Goal: Navigation & Orientation: Find specific page/section

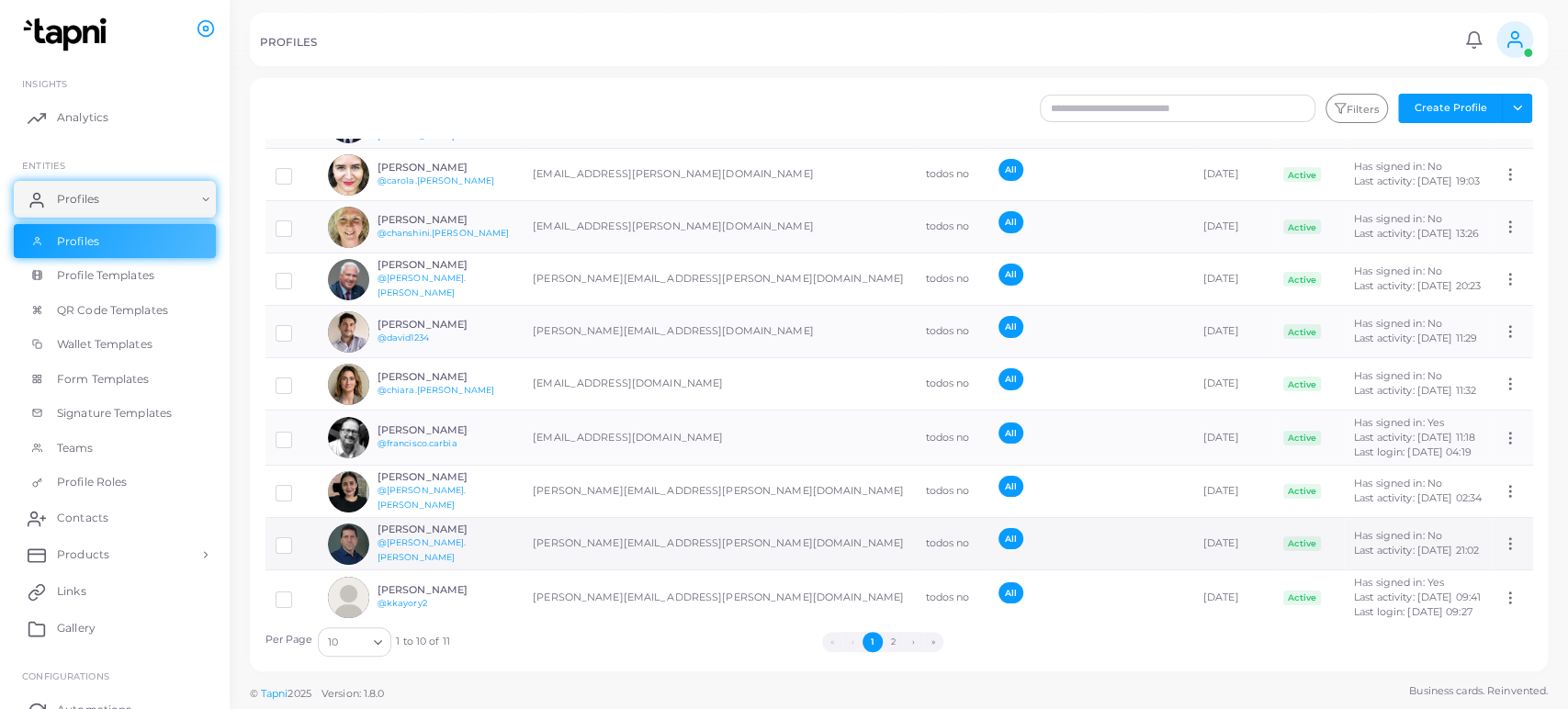
scroll to position [89, 0]
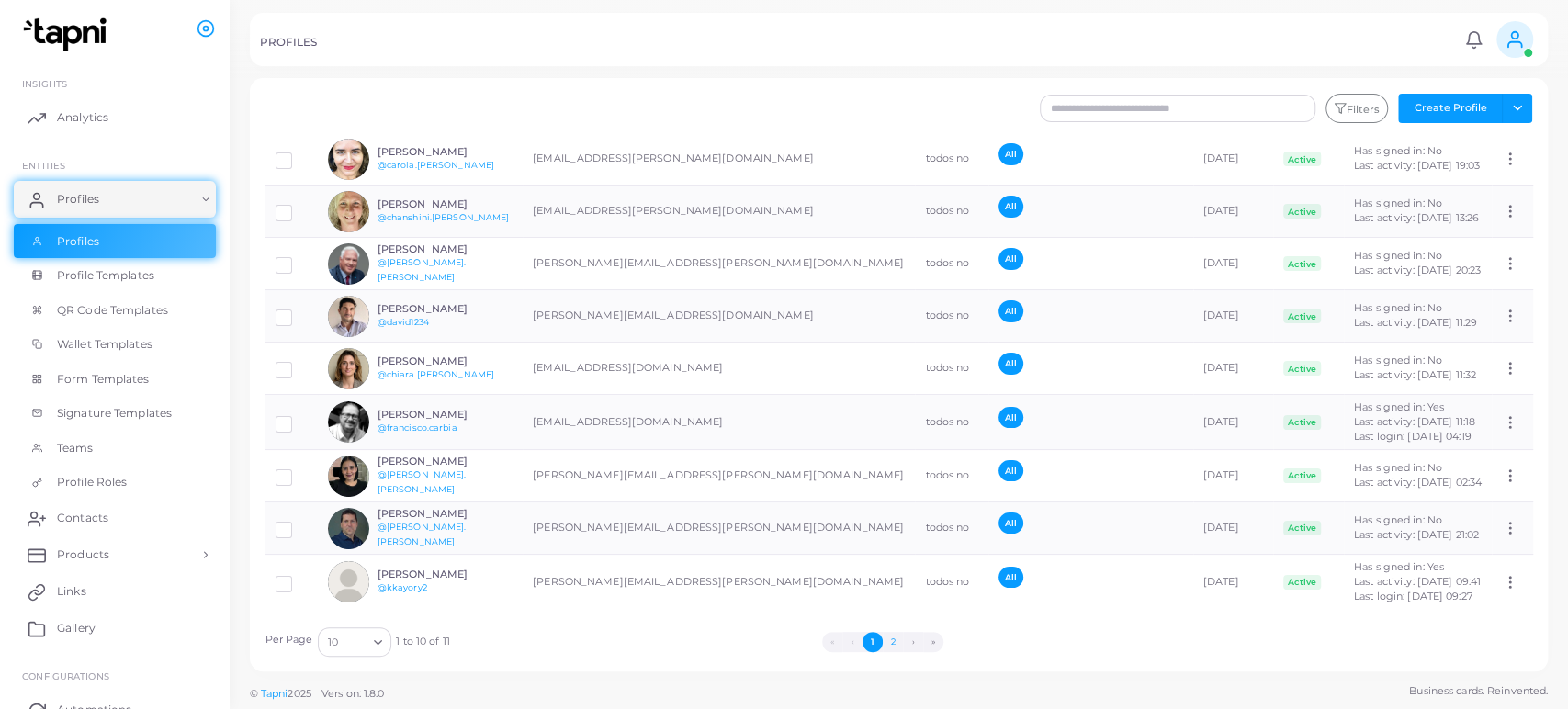
click at [891, 642] on button "2" at bounding box center [892, 642] width 20 height 20
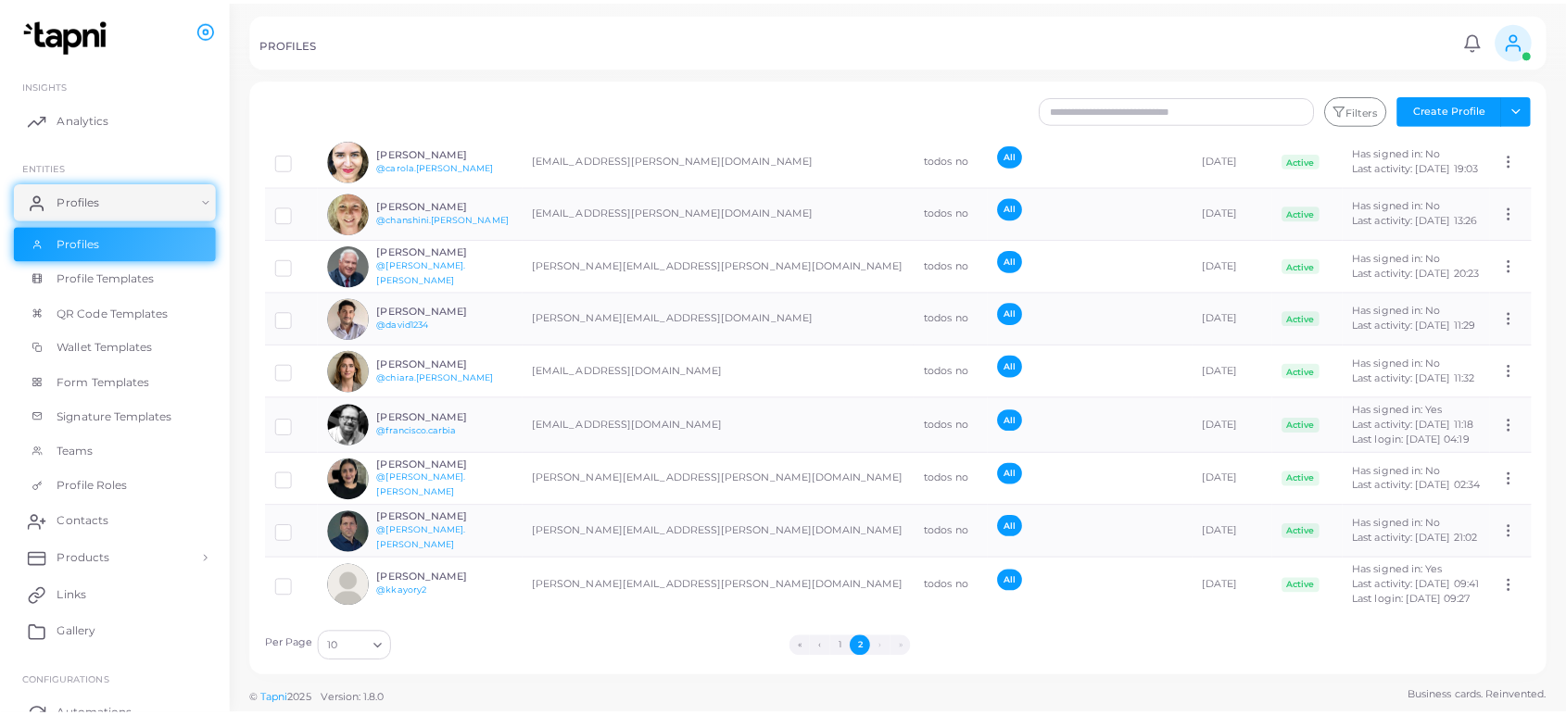
scroll to position [0, 0]
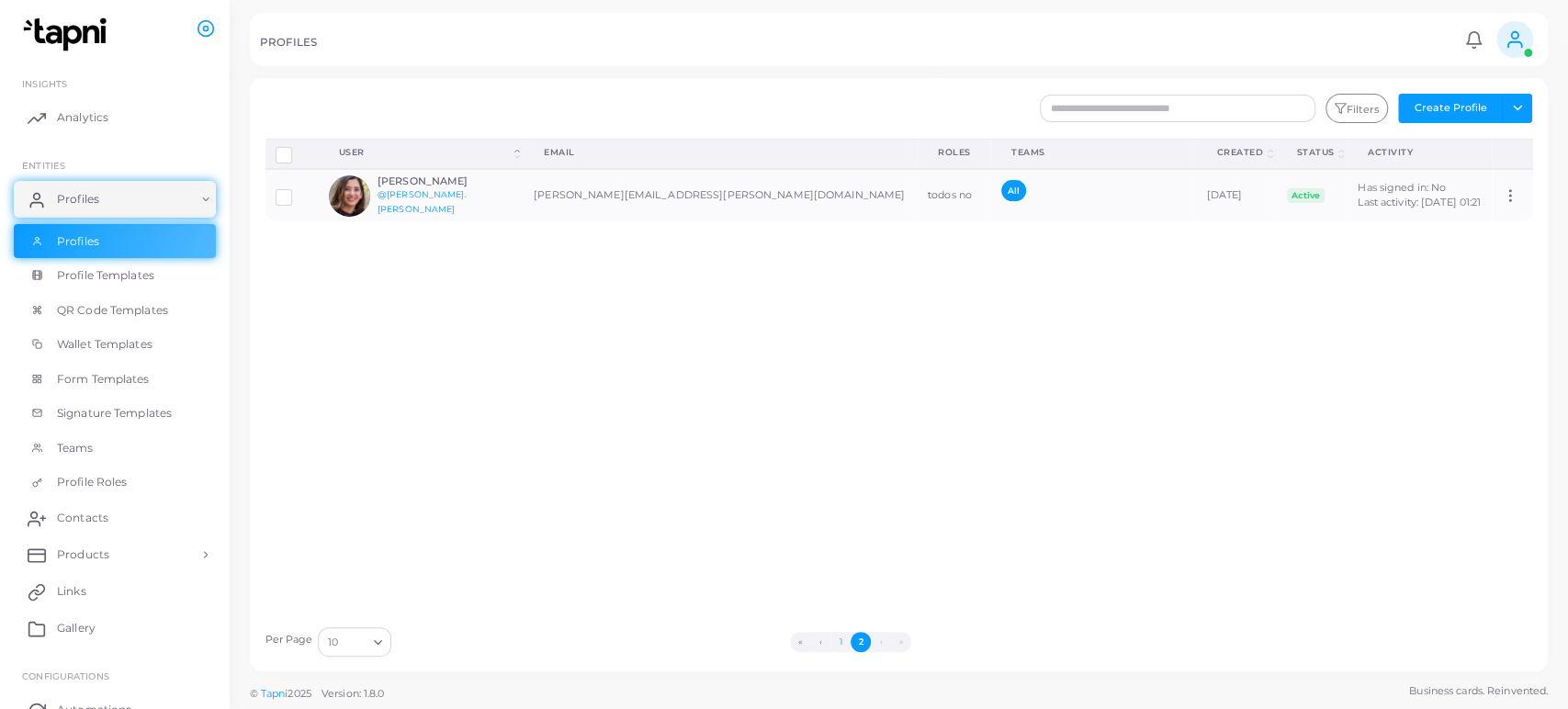
drag, startPoint x: 841, startPoint y: 637, endPoint x: 736, endPoint y: 586, distance: 116.7
click at [841, 636] on button "1" at bounding box center [840, 642] width 20 height 20
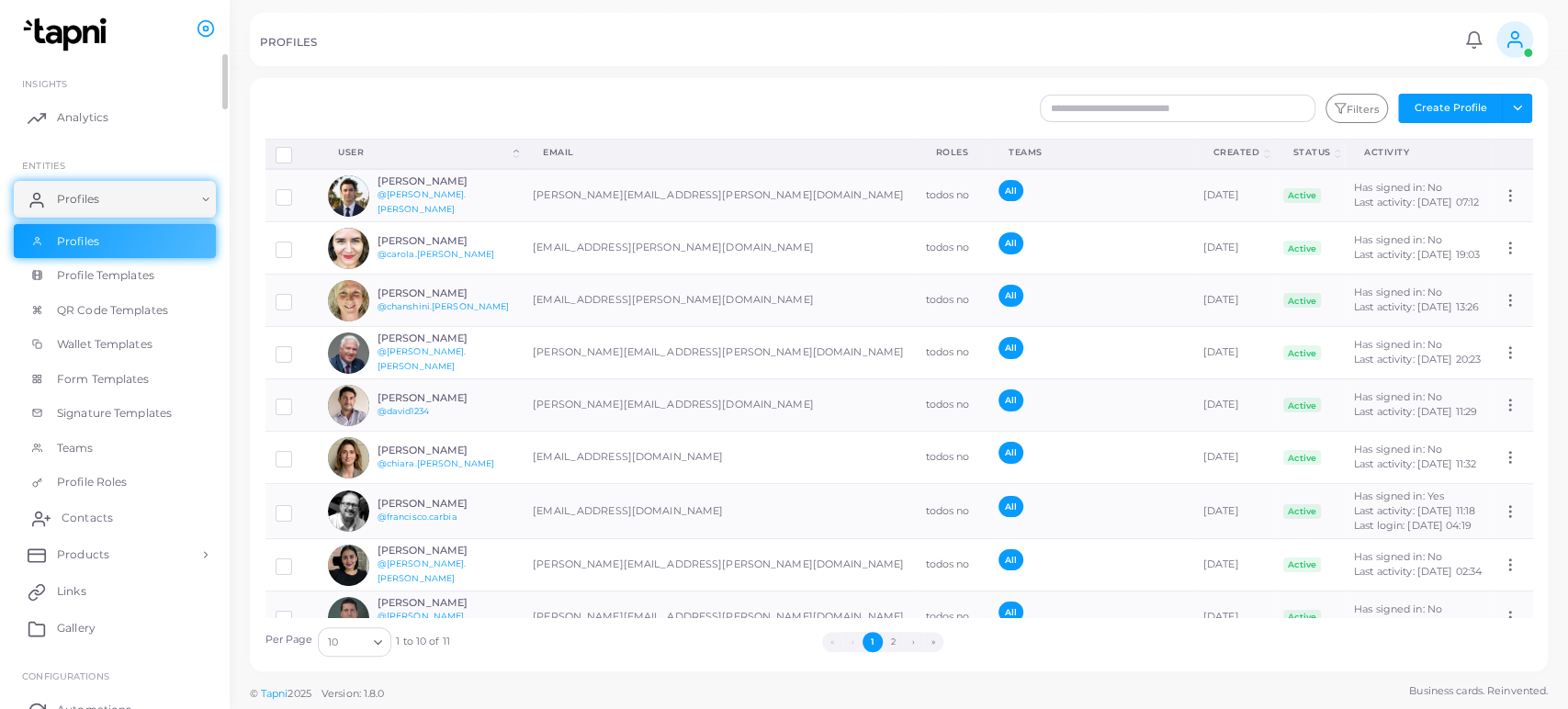
click at [88, 508] on link "Contacts" at bounding box center [115, 518] width 202 height 37
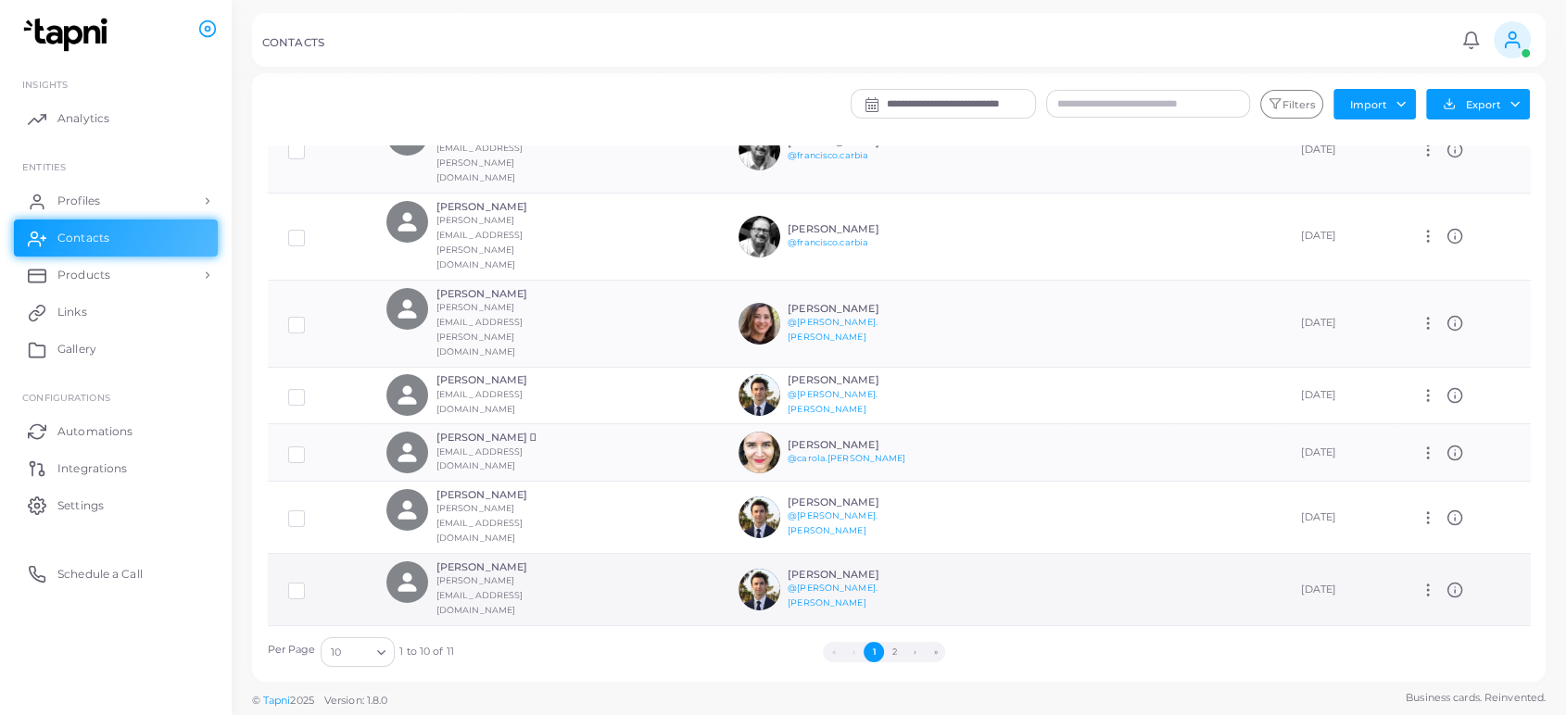
scroll to position [131, 0]
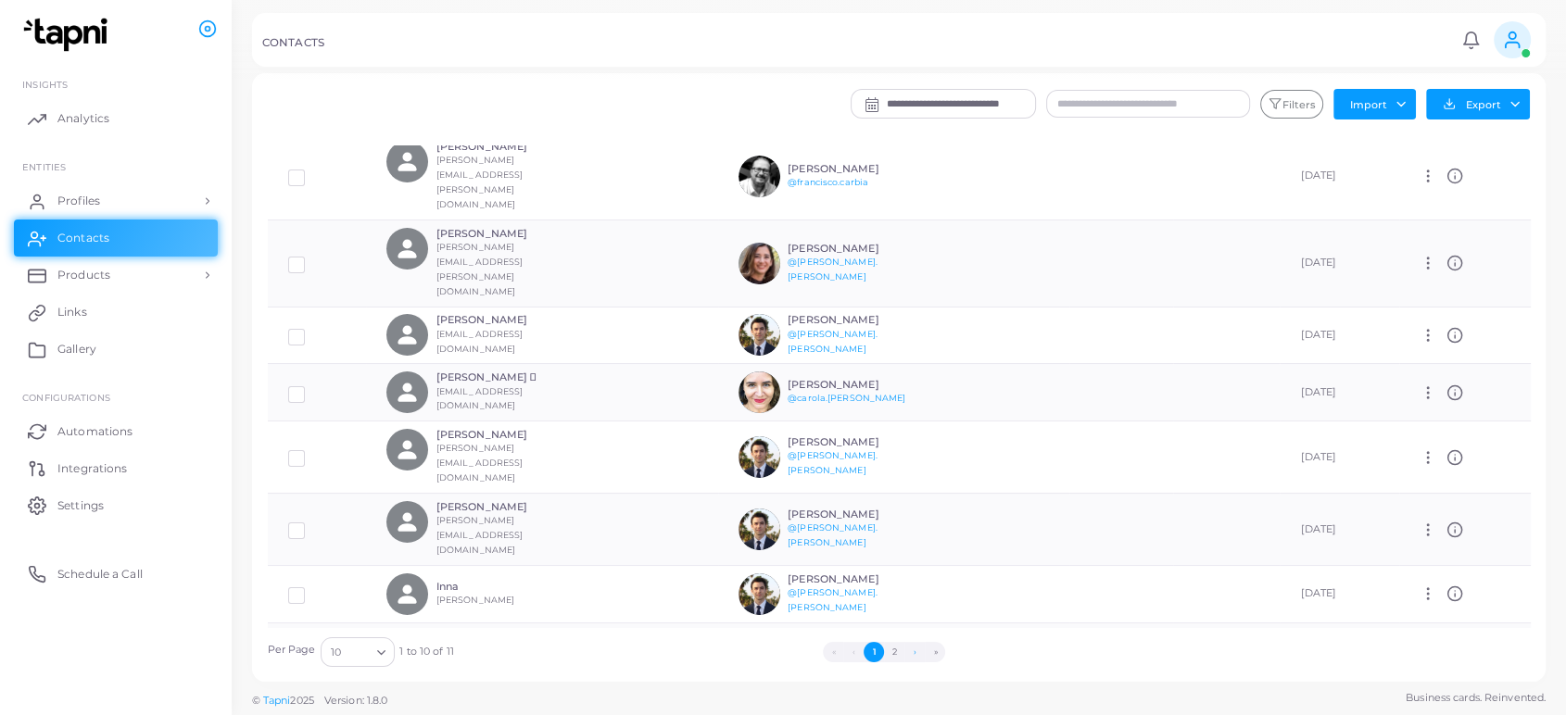
click at [915, 651] on button "›" at bounding box center [914, 652] width 20 height 20
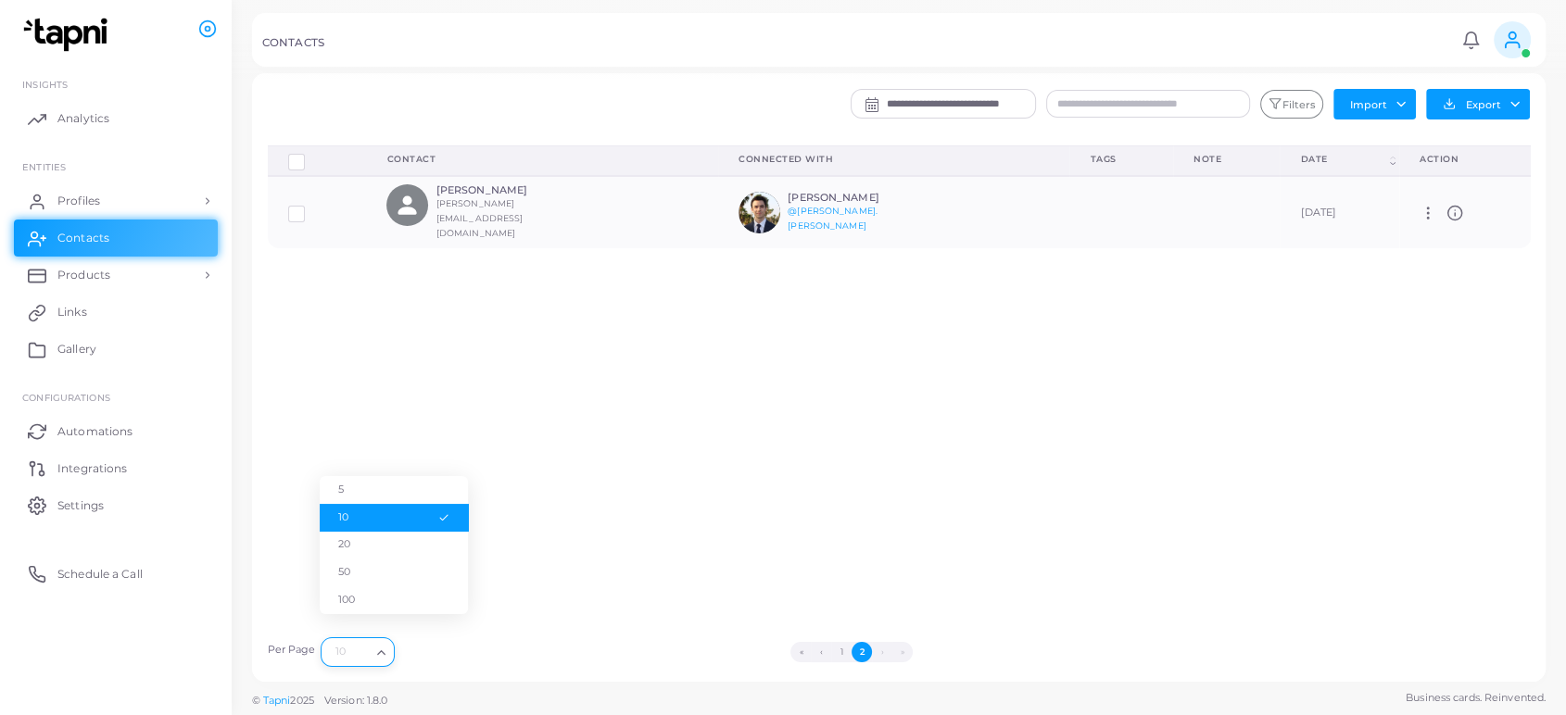
click at [374, 650] on icon "Search for option" at bounding box center [381, 653] width 14 height 14
click at [384, 576] on li "50" at bounding box center [394, 573] width 148 height 28
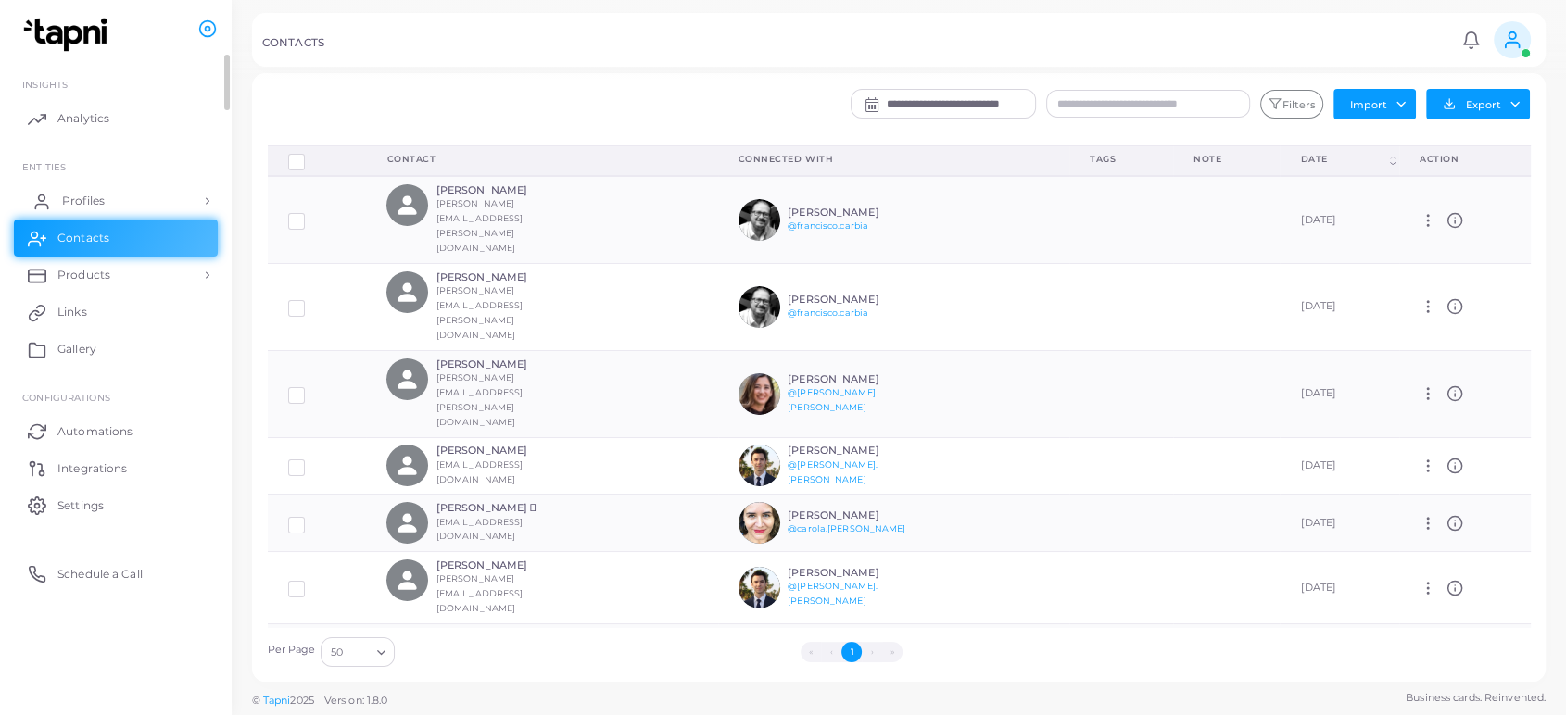
click at [132, 197] on link "Profiles" at bounding box center [116, 201] width 204 height 37
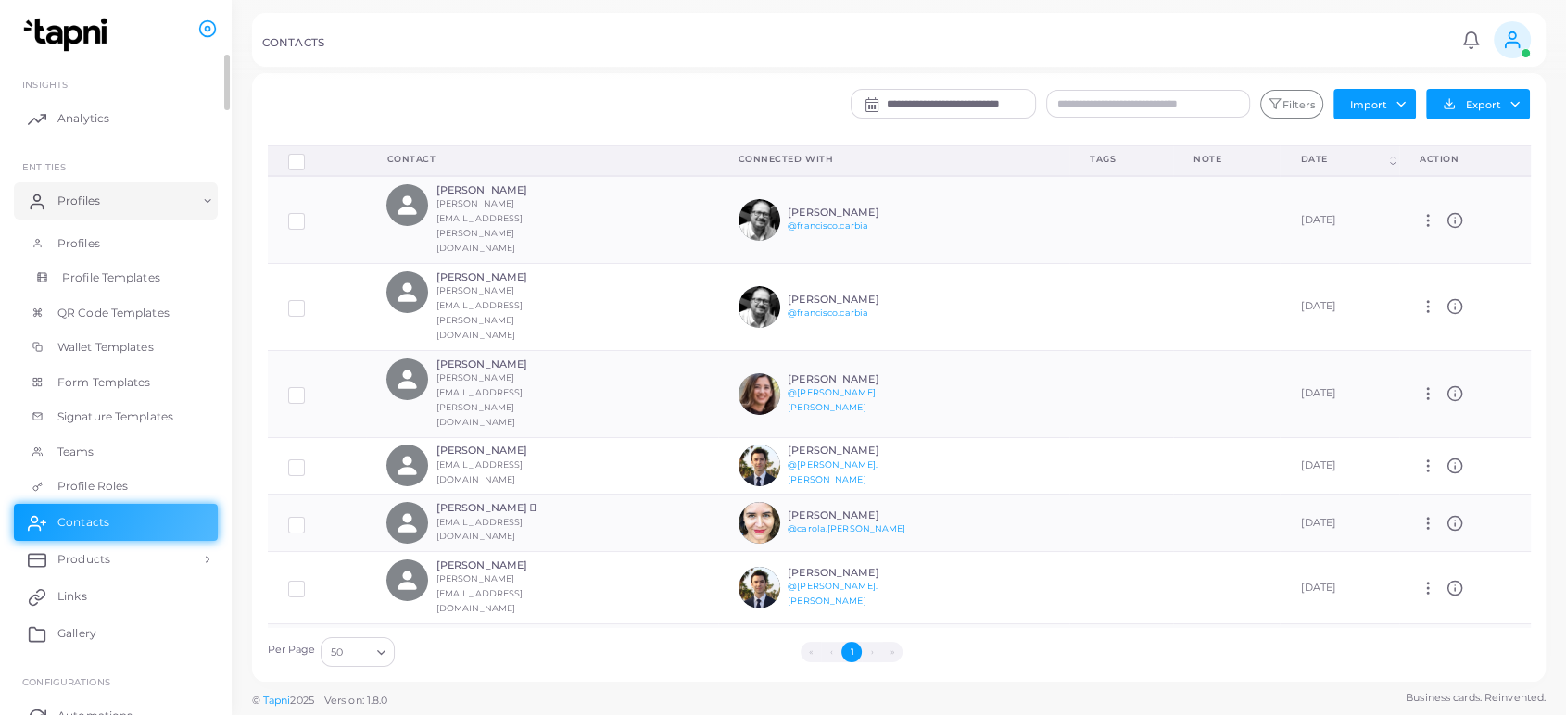
click at [138, 275] on span "Profile Templates" at bounding box center [111, 278] width 98 height 17
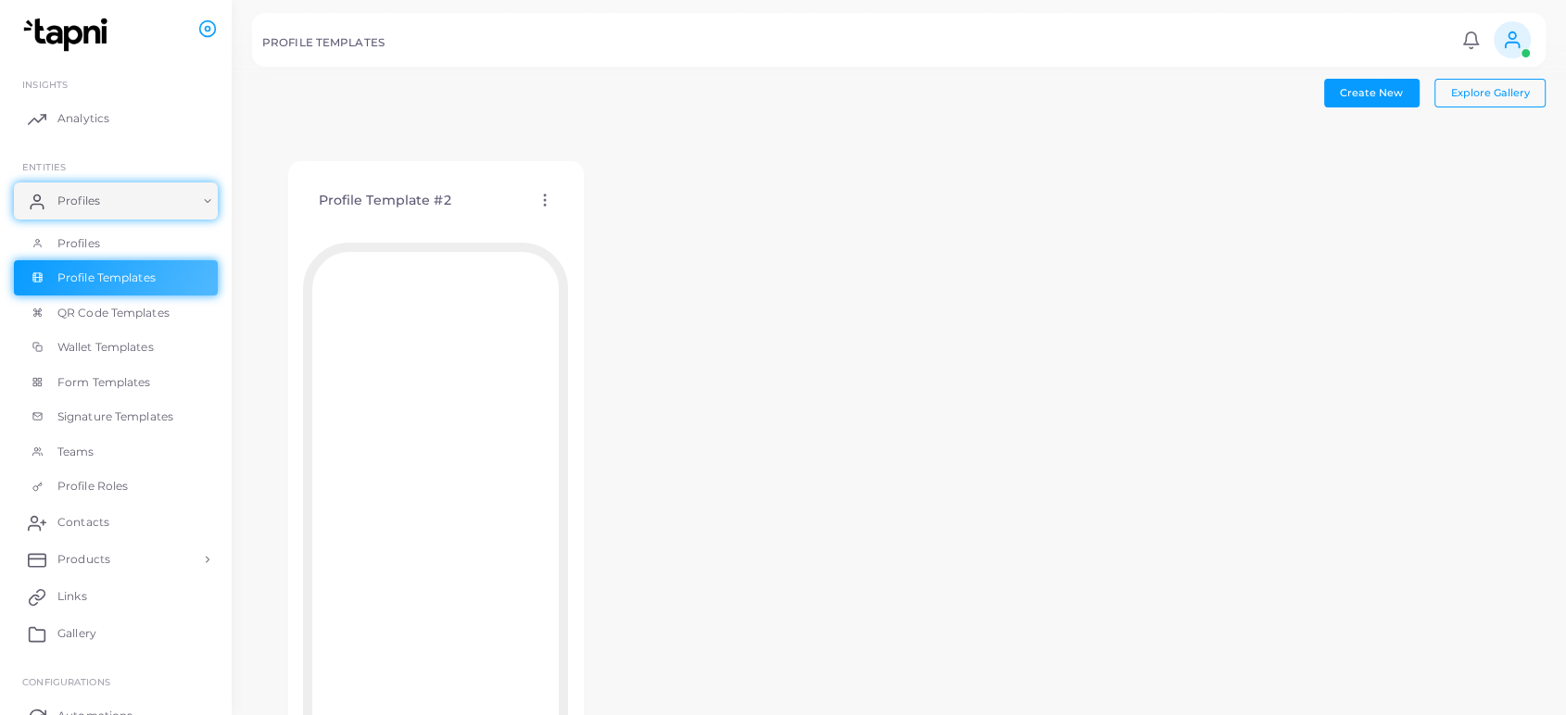
scroll to position [103, 0]
click at [101, 320] on span "QR Code Templates" at bounding box center [118, 313] width 112 height 17
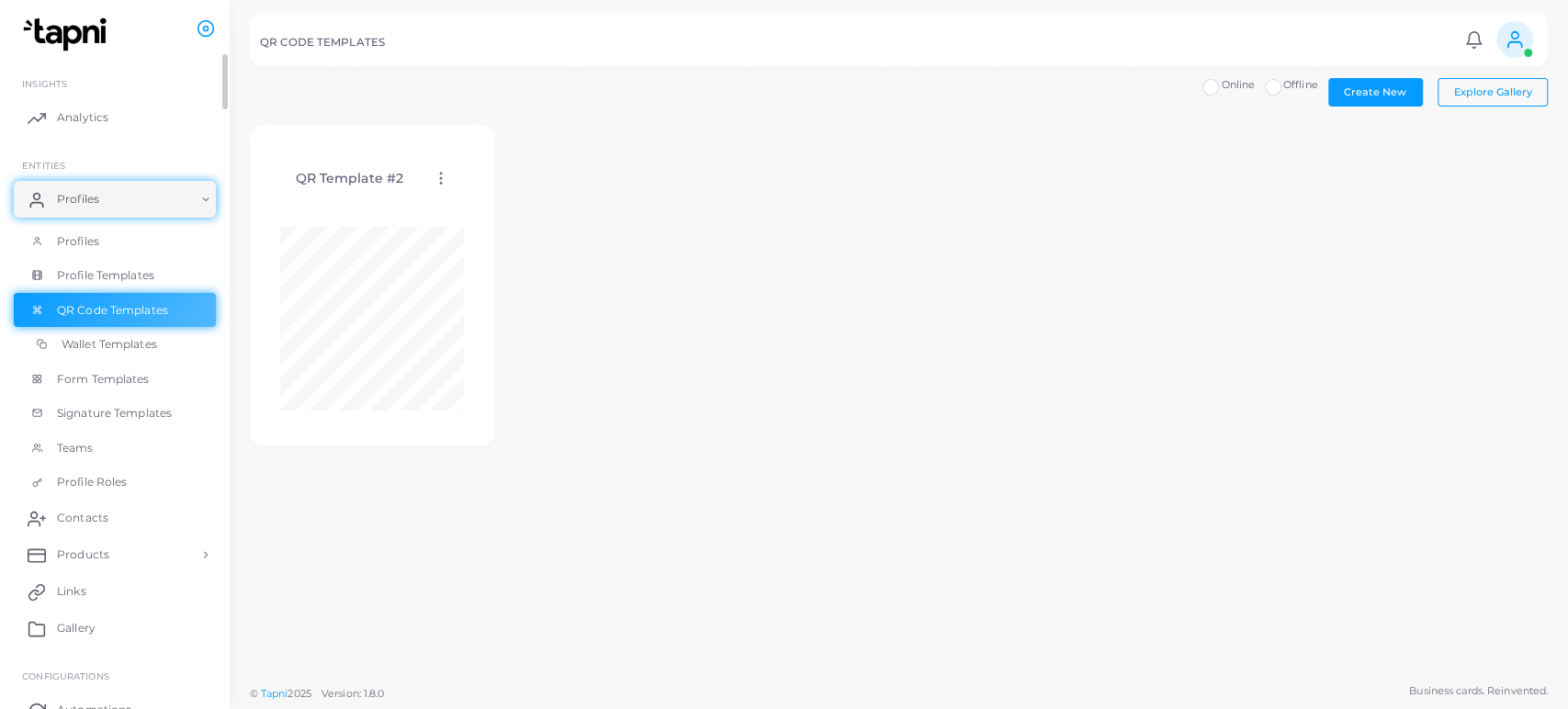
click at [103, 345] on span "Wallet Templates" at bounding box center [109, 344] width 95 height 17
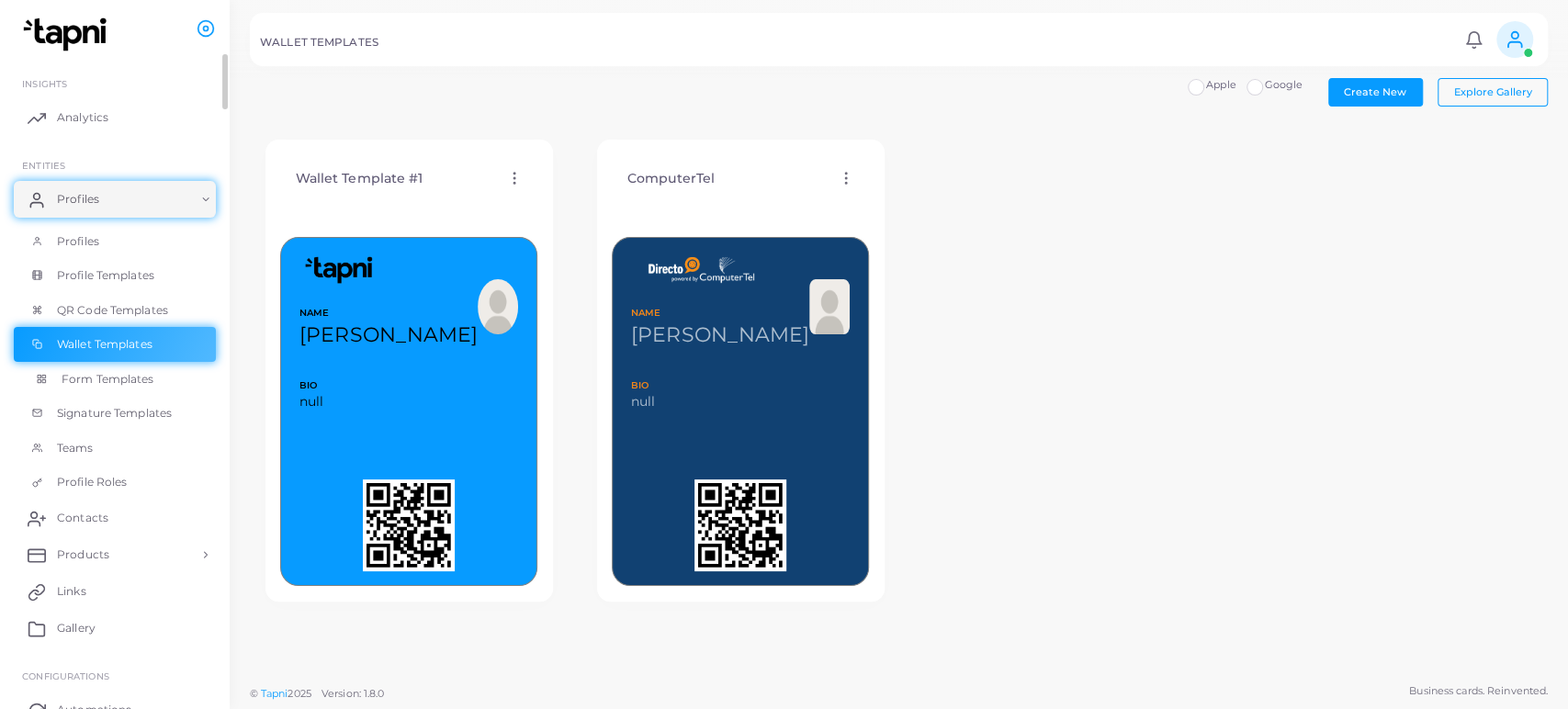
click at [114, 380] on span "Form Templates" at bounding box center [108, 379] width 93 height 17
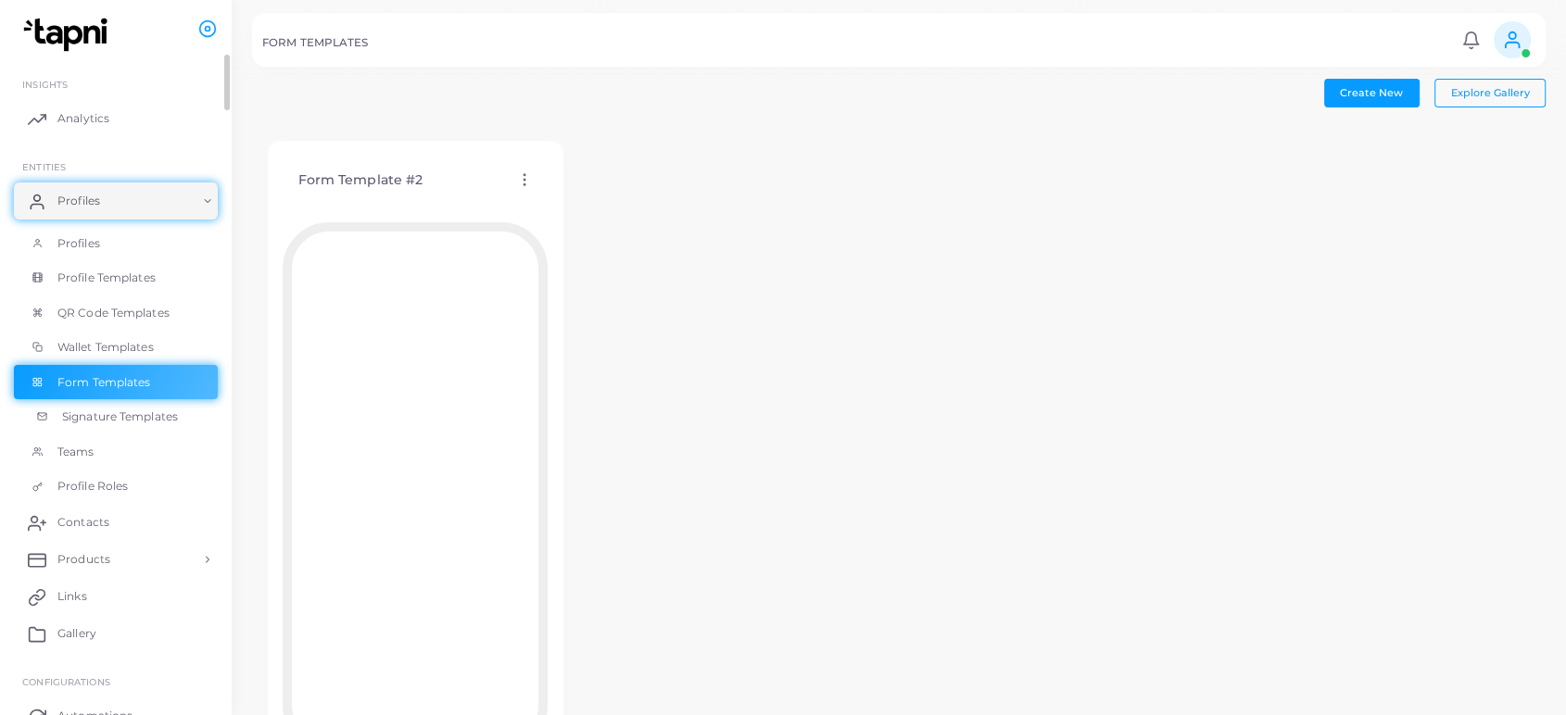
click at [111, 413] on span "Signature Templates" at bounding box center [120, 417] width 116 height 17
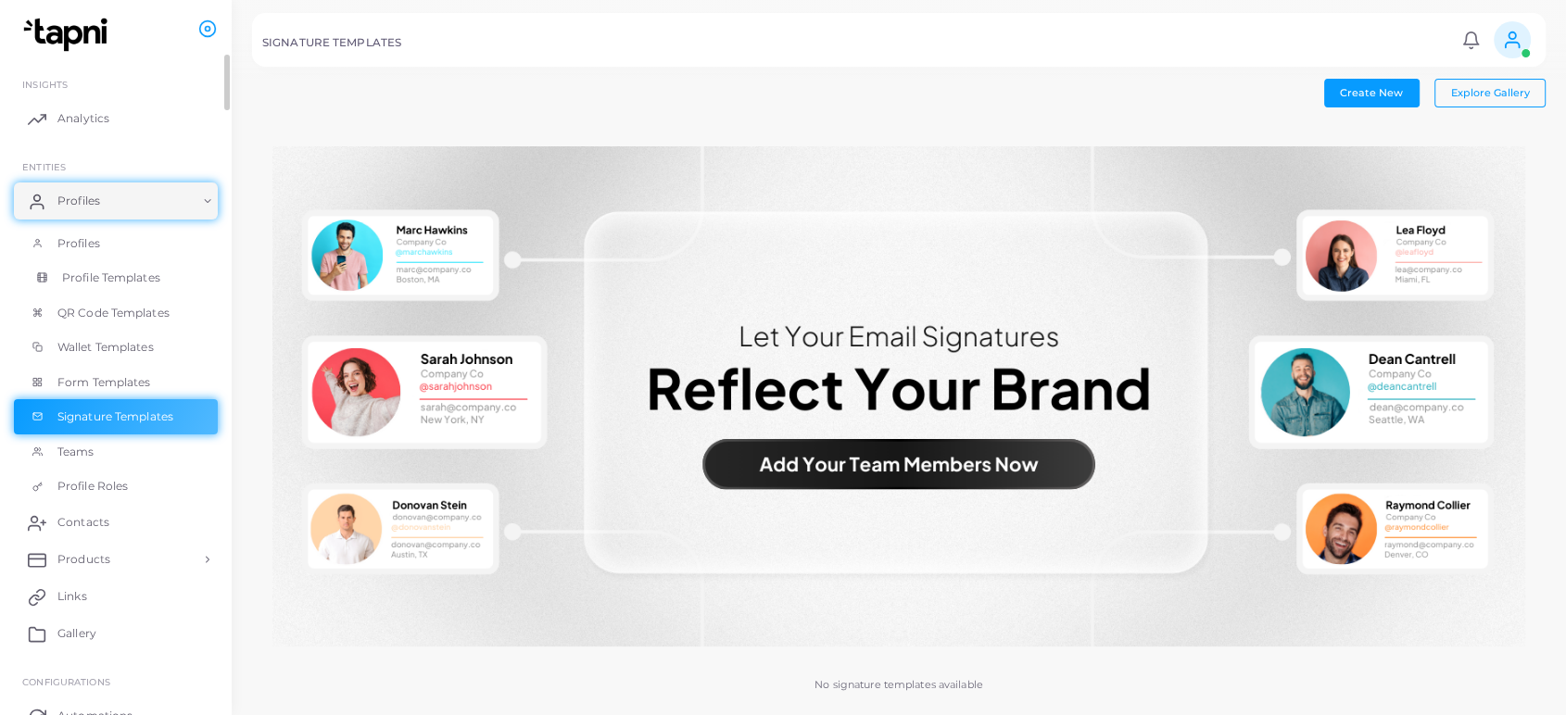
click at [96, 270] on span "Profile Templates" at bounding box center [111, 278] width 98 height 17
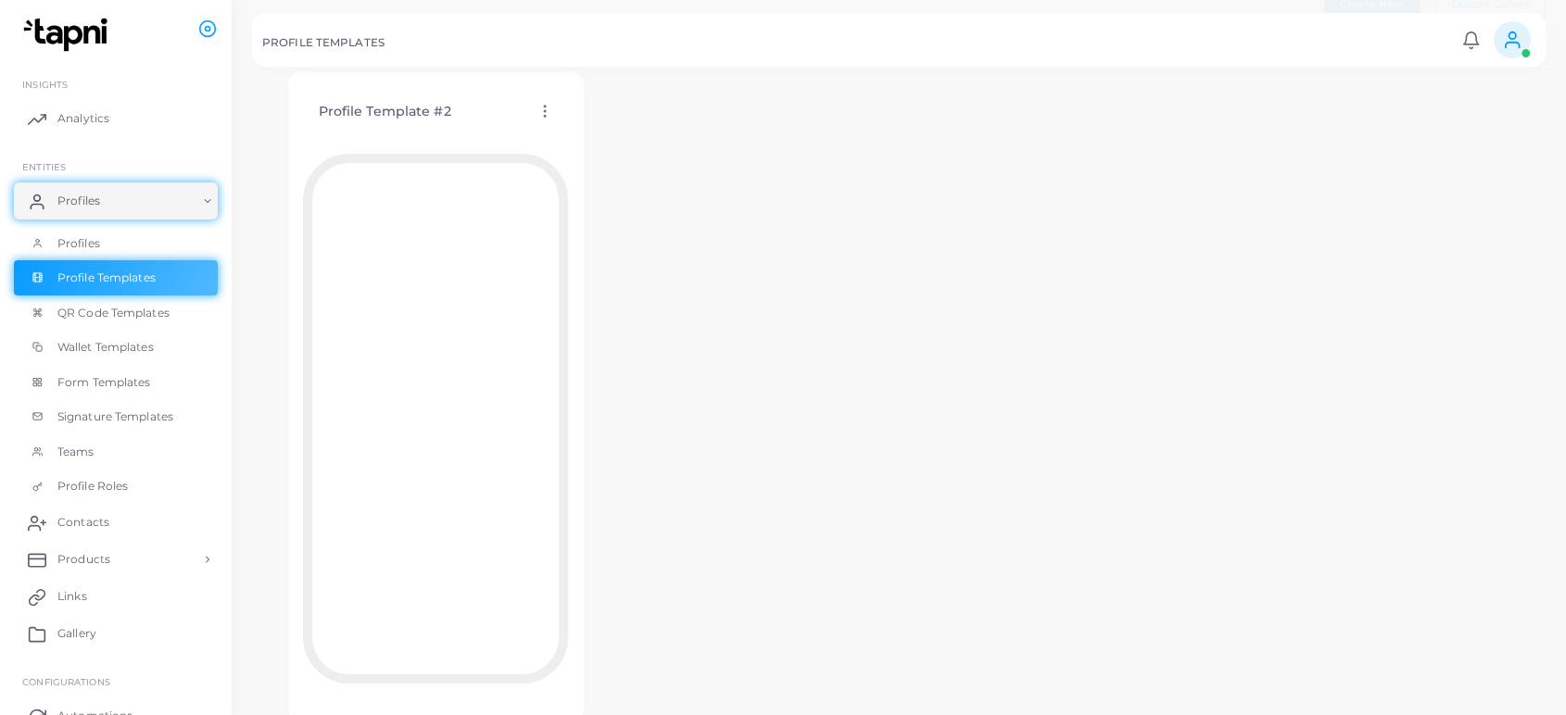
scroll to position [164, 0]
click at [73, 235] on span "Profiles" at bounding box center [83, 243] width 43 height 17
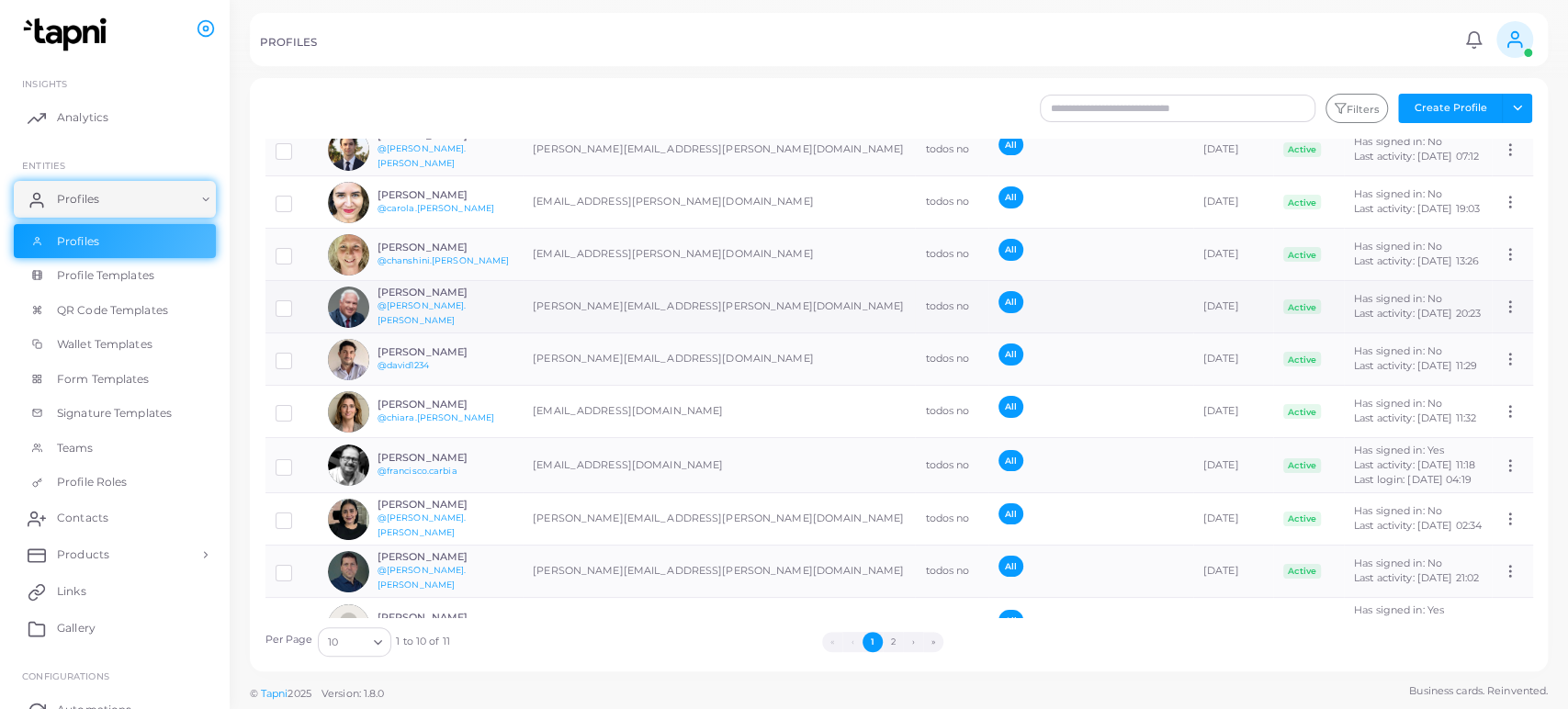
scroll to position [89, 0]
